Goal: Task Accomplishment & Management: Complete application form

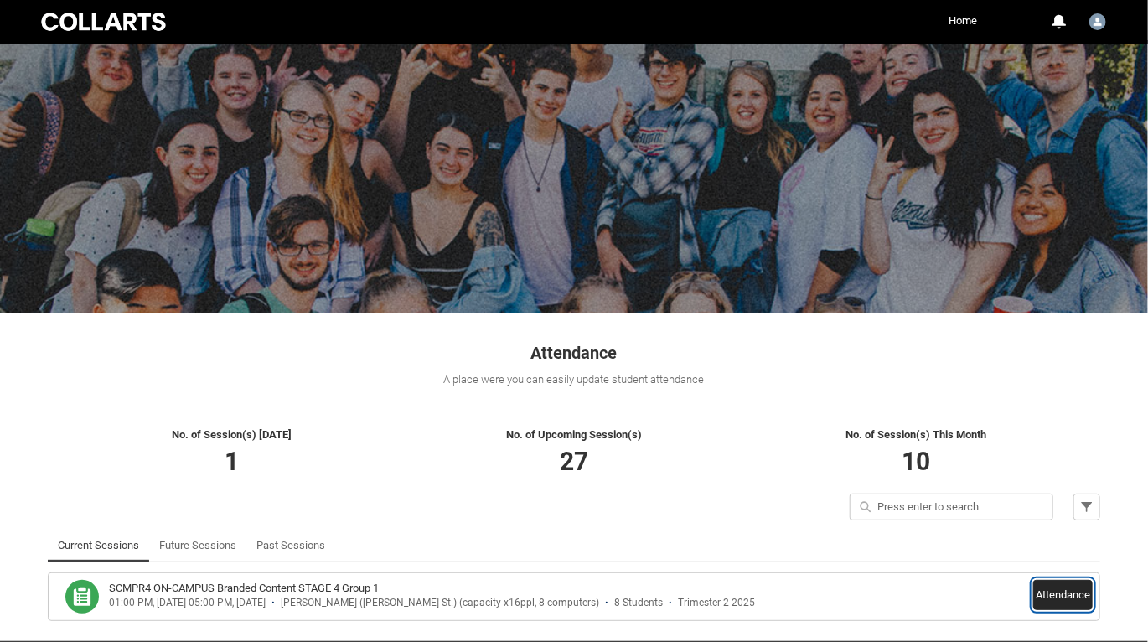
click at [1061, 602] on button "Attendance" at bounding box center [1064, 595] width 60 height 30
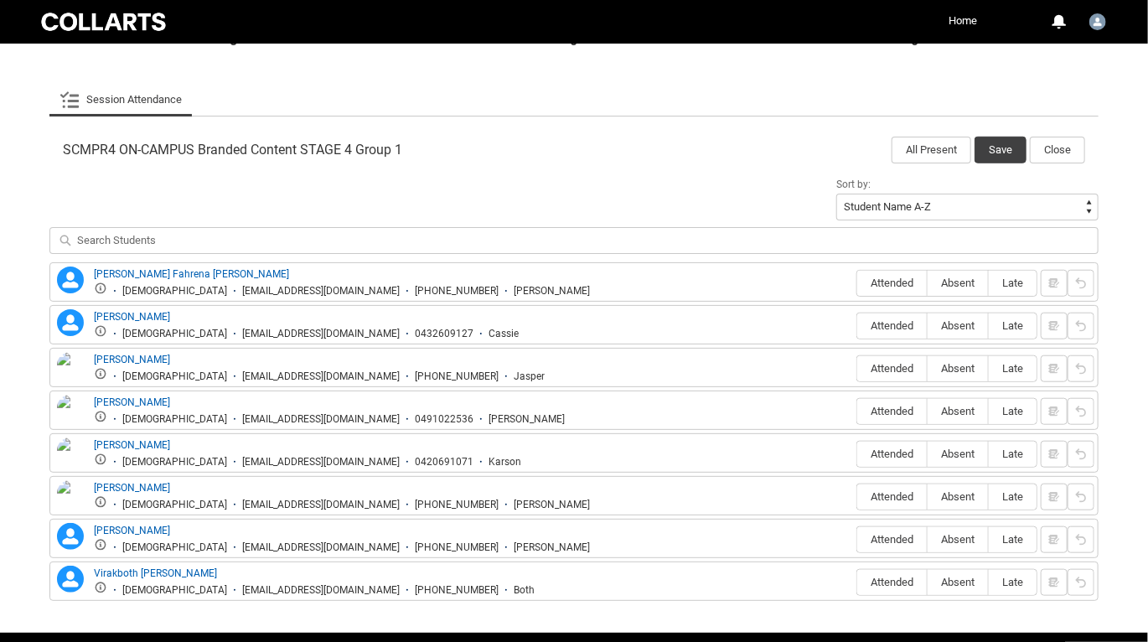
scroll to position [466, 0]
click at [911, 281] on span "Attended" at bounding box center [893, 283] width 70 height 13
click at [858, 283] on input "Attended" at bounding box center [857, 283] width 1 height 1
type lightning-radio-group "Attended"
radio input "true"
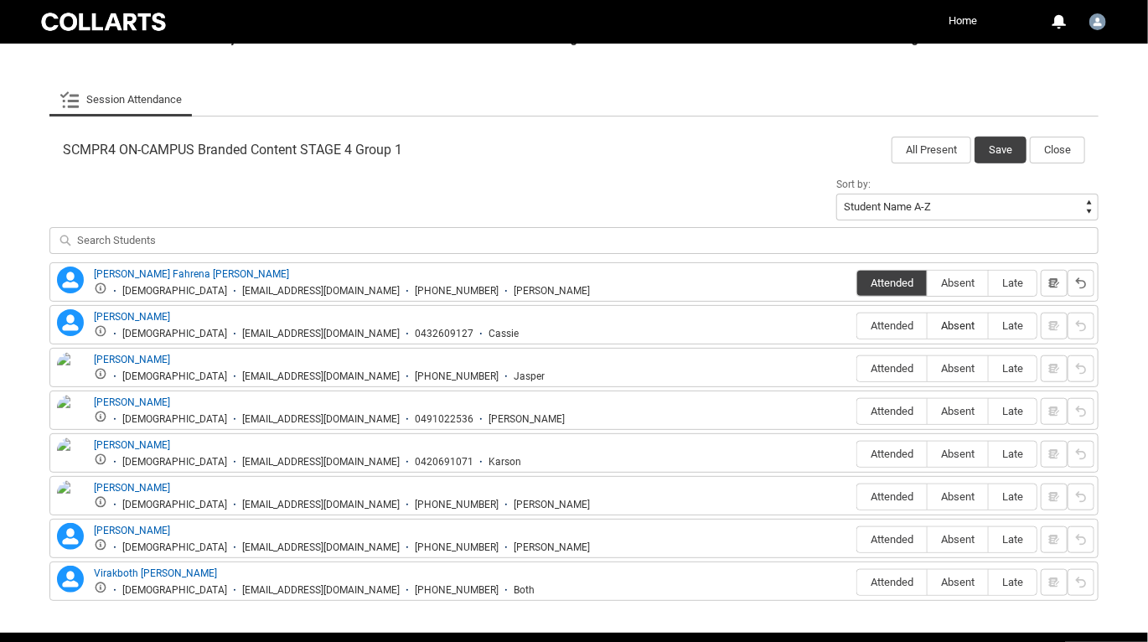
click at [953, 326] on span "Absent" at bounding box center [958, 325] width 60 height 13
click at [928, 326] on input "Absent" at bounding box center [927, 325] width 1 height 1
type lightning-radio-group "Absent"
radio input "true"
click at [908, 370] on span "Attended" at bounding box center [893, 368] width 70 height 13
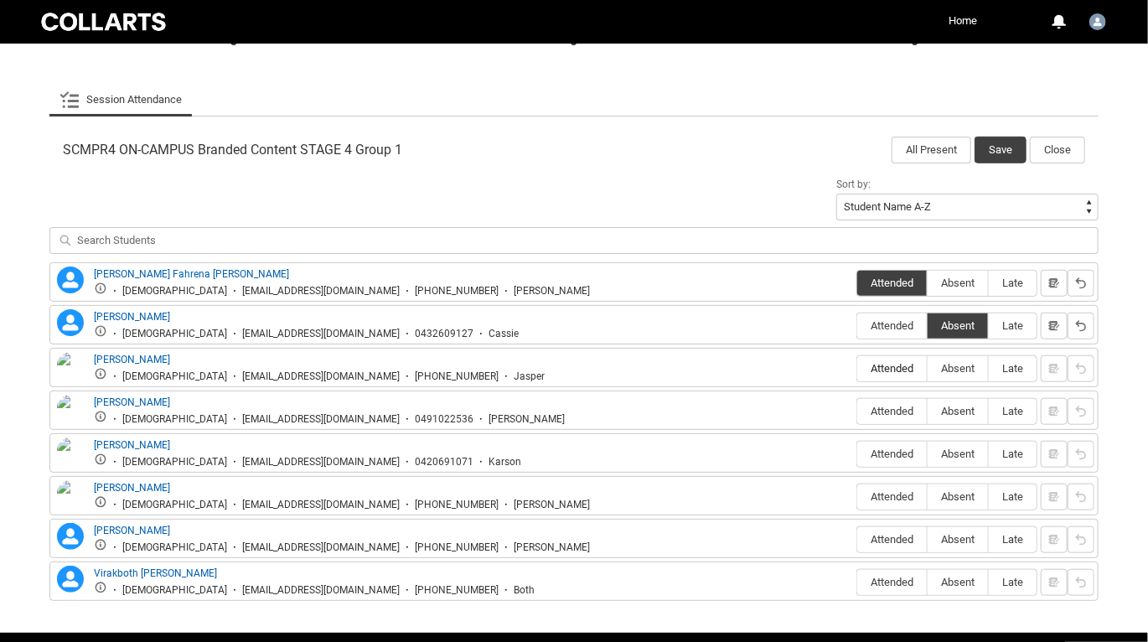
click at [858, 369] on input "Attended" at bounding box center [857, 368] width 1 height 1
type lightning-radio-group "Attended"
radio input "true"
click at [945, 407] on span "Absent" at bounding box center [958, 411] width 60 height 13
click at [928, 411] on input "Absent" at bounding box center [927, 411] width 1 height 1
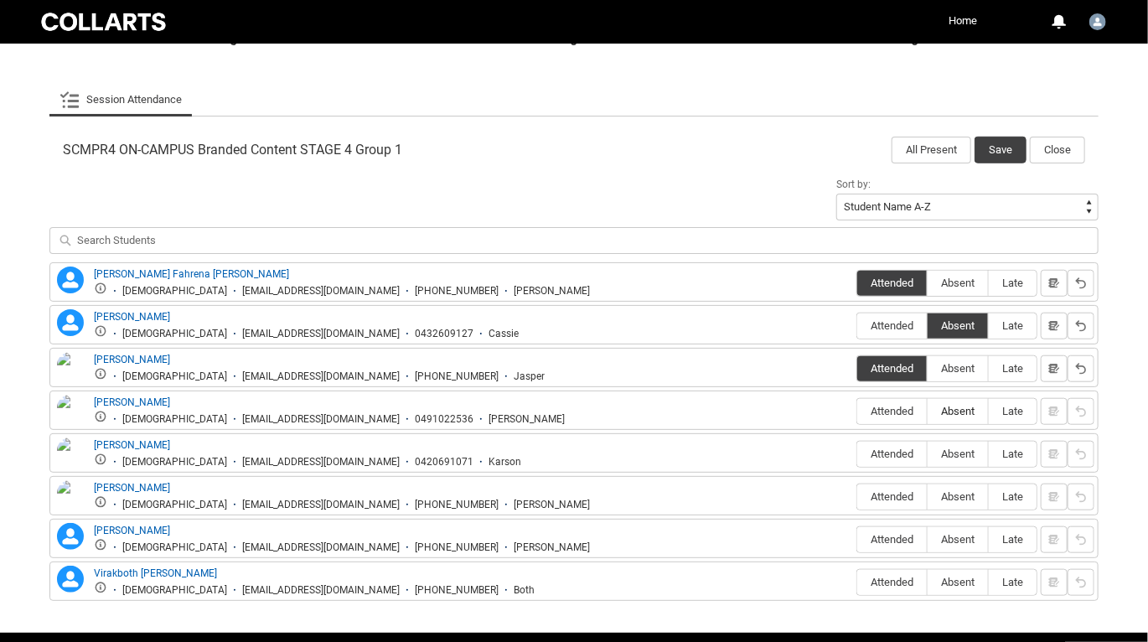
type lightning-radio-group "Absent"
radio input "true"
click at [950, 452] on span "Absent" at bounding box center [958, 454] width 60 height 13
click at [928, 454] on input "Absent" at bounding box center [927, 454] width 1 height 1
type lightning-radio-group "Absent"
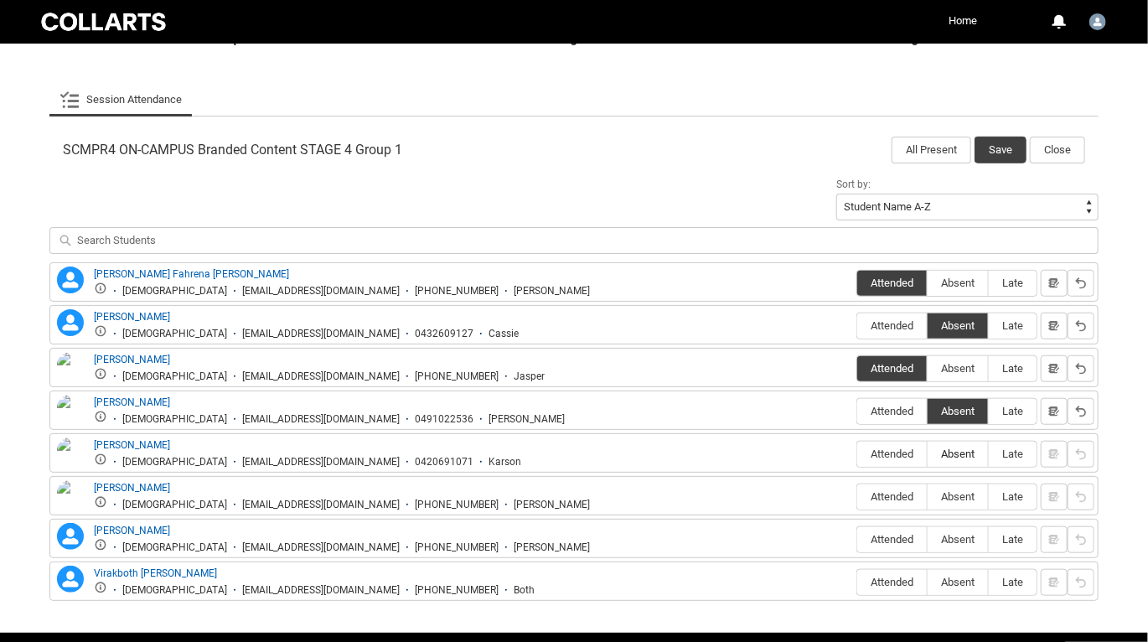
radio input "true"
click at [902, 494] on span "Attended" at bounding box center [893, 496] width 70 height 13
click at [858, 496] on input "Attended" at bounding box center [857, 496] width 1 height 1
type lightning-radio-group "Attended"
radio input "true"
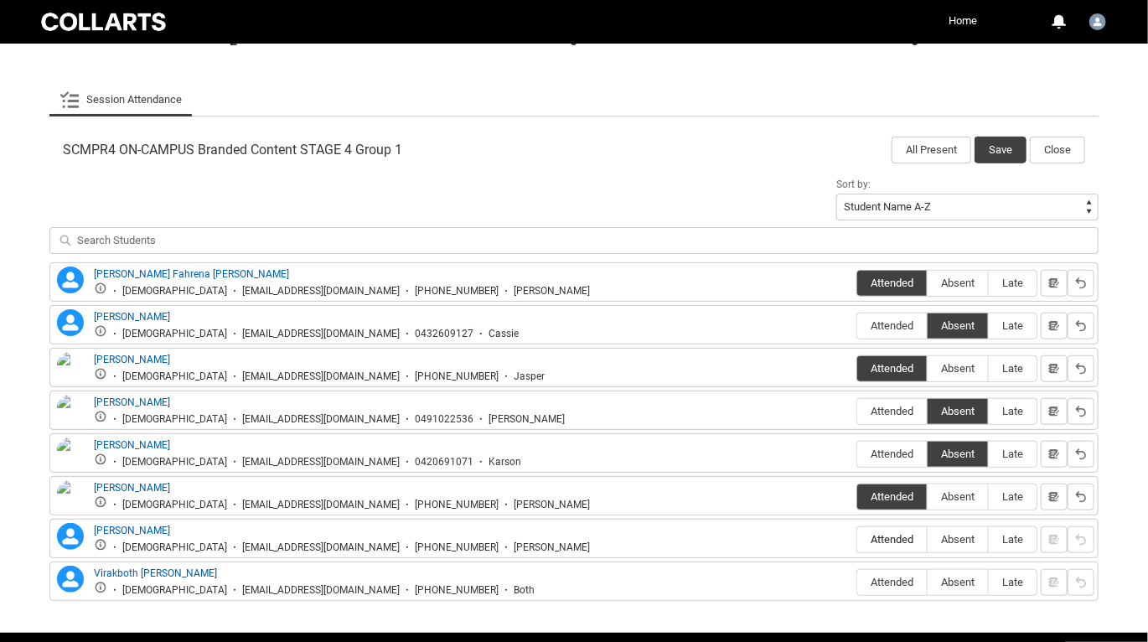
click at [904, 545] on label "Attended" at bounding box center [893, 540] width 70 height 26
click at [858, 540] on input "Attended" at bounding box center [857, 539] width 1 height 1
type lightning-radio-group "Attended"
radio input "true"
click at [893, 570] on label "Attended" at bounding box center [893, 583] width 70 height 26
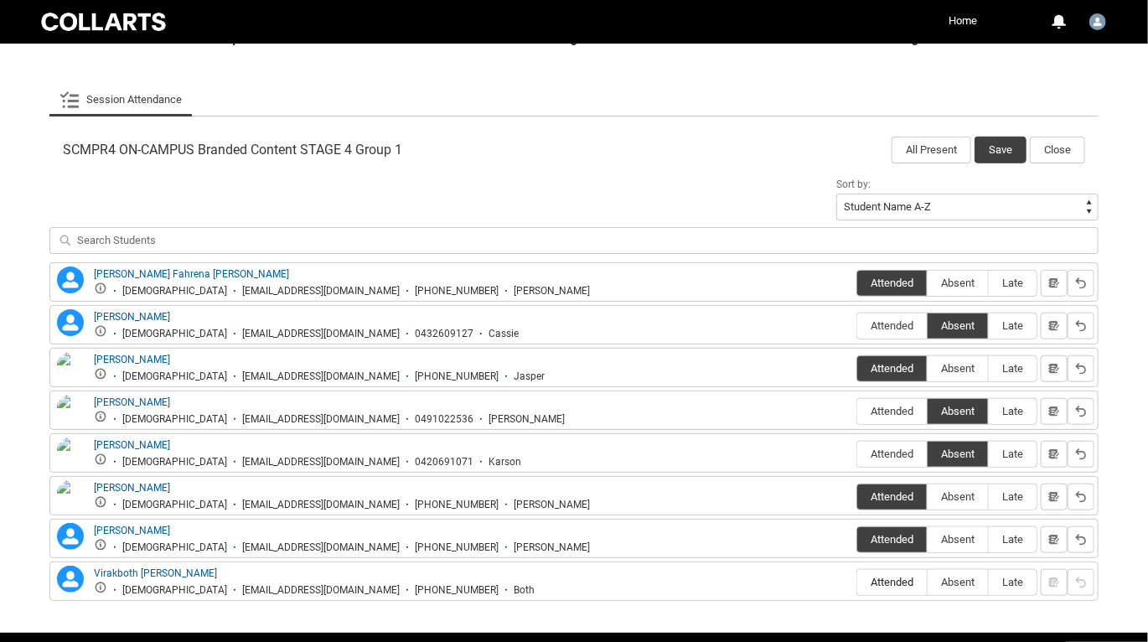
click at [858, 582] on input "Attended" at bounding box center [857, 582] width 1 height 1
type lightning-radio-group "Attended"
radio input "true"
click at [1001, 153] on button "Save" at bounding box center [1001, 150] width 52 height 27
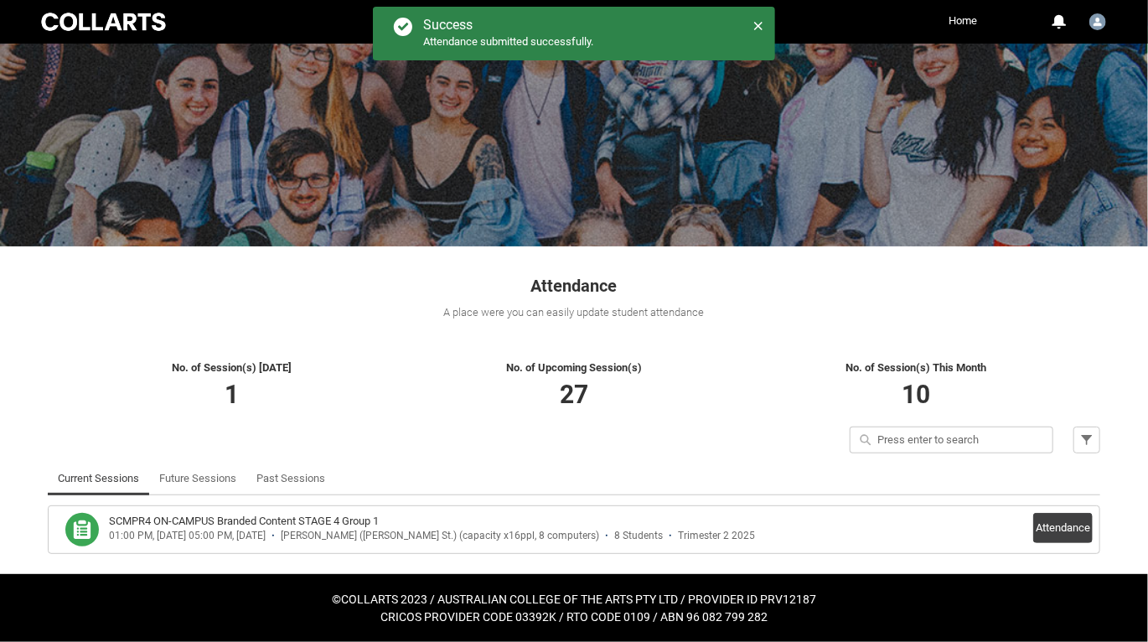
scroll to position [66, 0]
